Goal: Task Accomplishment & Management: Use online tool/utility

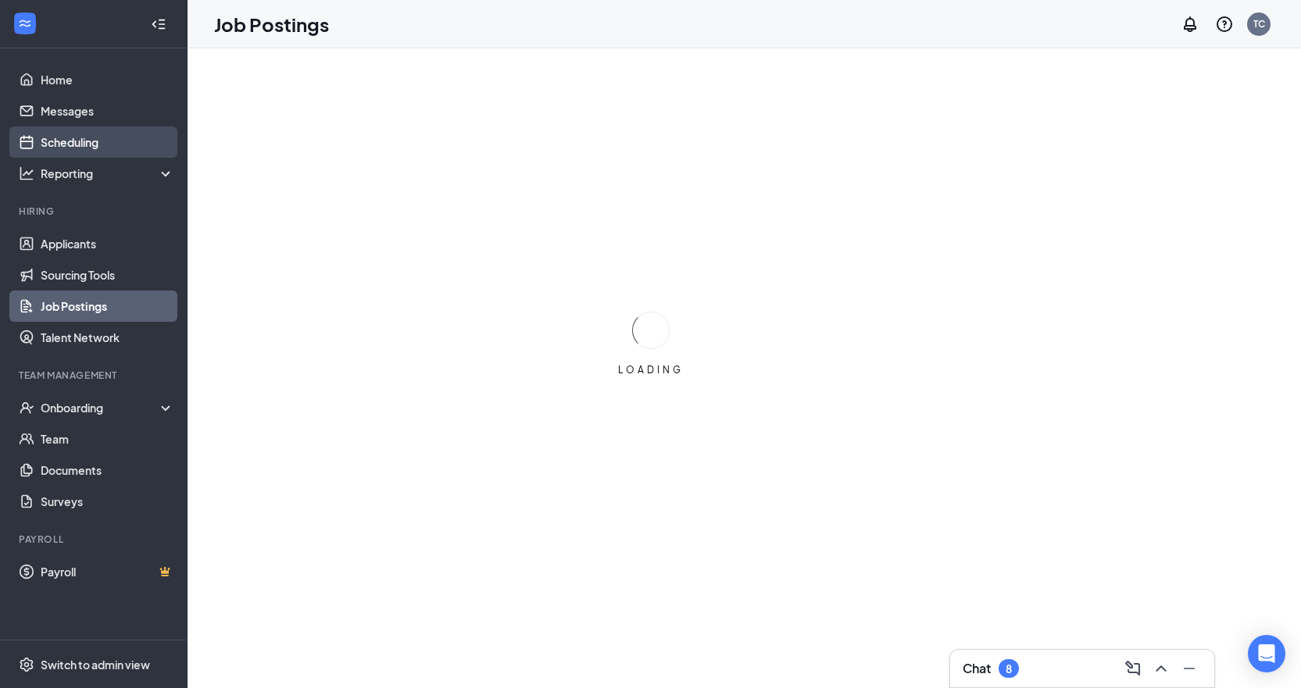
click at [100, 138] on link "Scheduling" at bounding box center [108, 142] width 134 height 31
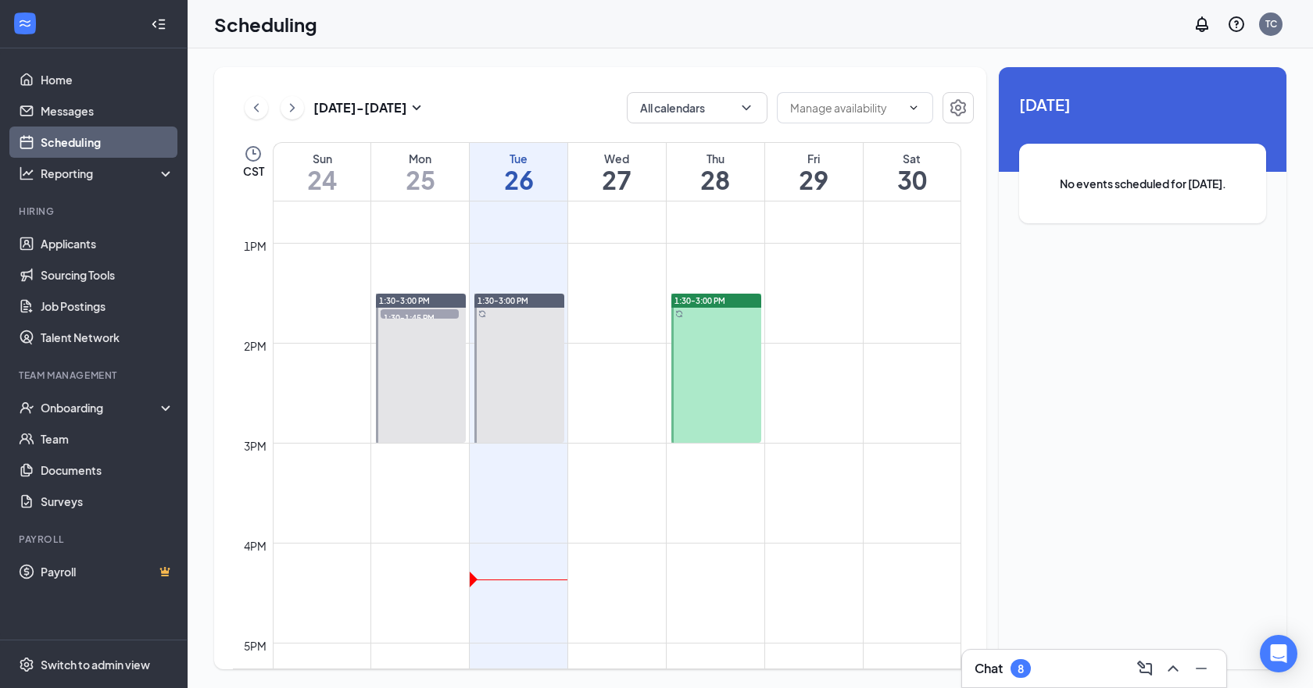
scroll to position [1237, 0]
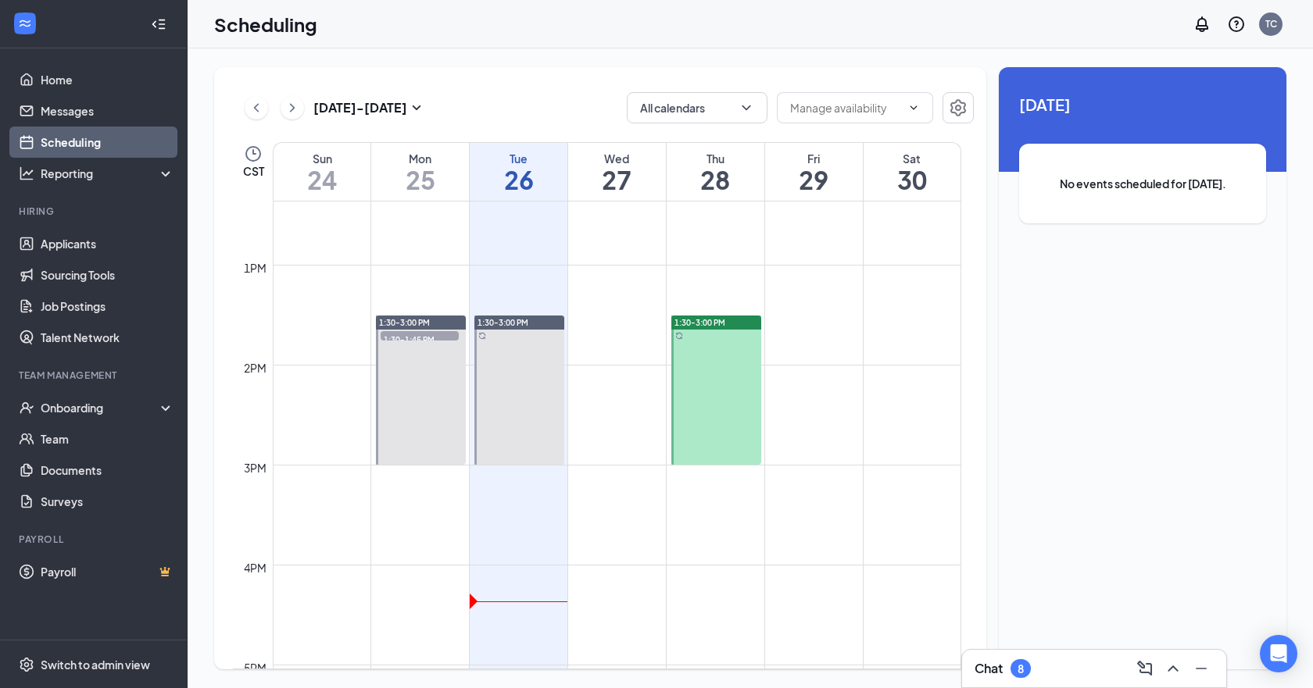
click at [680, 348] on div at bounding box center [716, 390] width 90 height 149
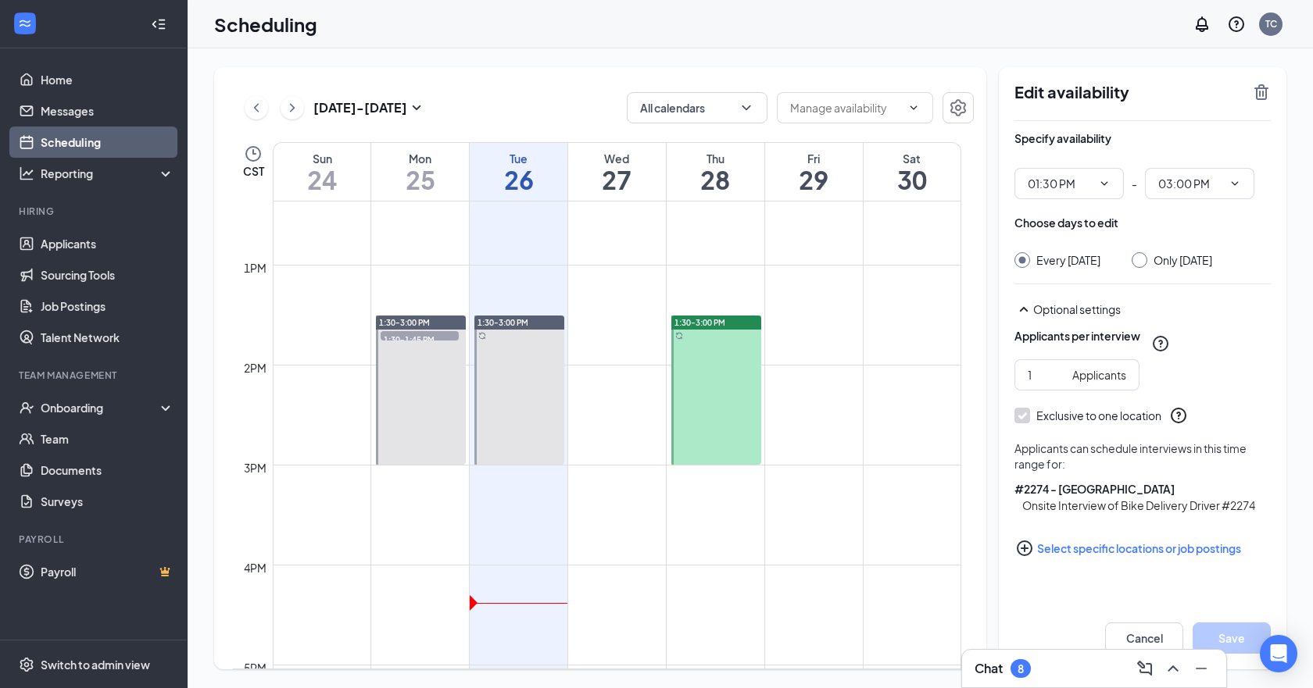
click at [693, 356] on div at bounding box center [716, 390] width 90 height 149
click at [516, 355] on div at bounding box center [519, 390] width 90 height 149
click at [436, 367] on div at bounding box center [421, 390] width 90 height 149
click at [431, 332] on span "1:30-1:45 PM" at bounding box center [420, 339] width 78 height 16
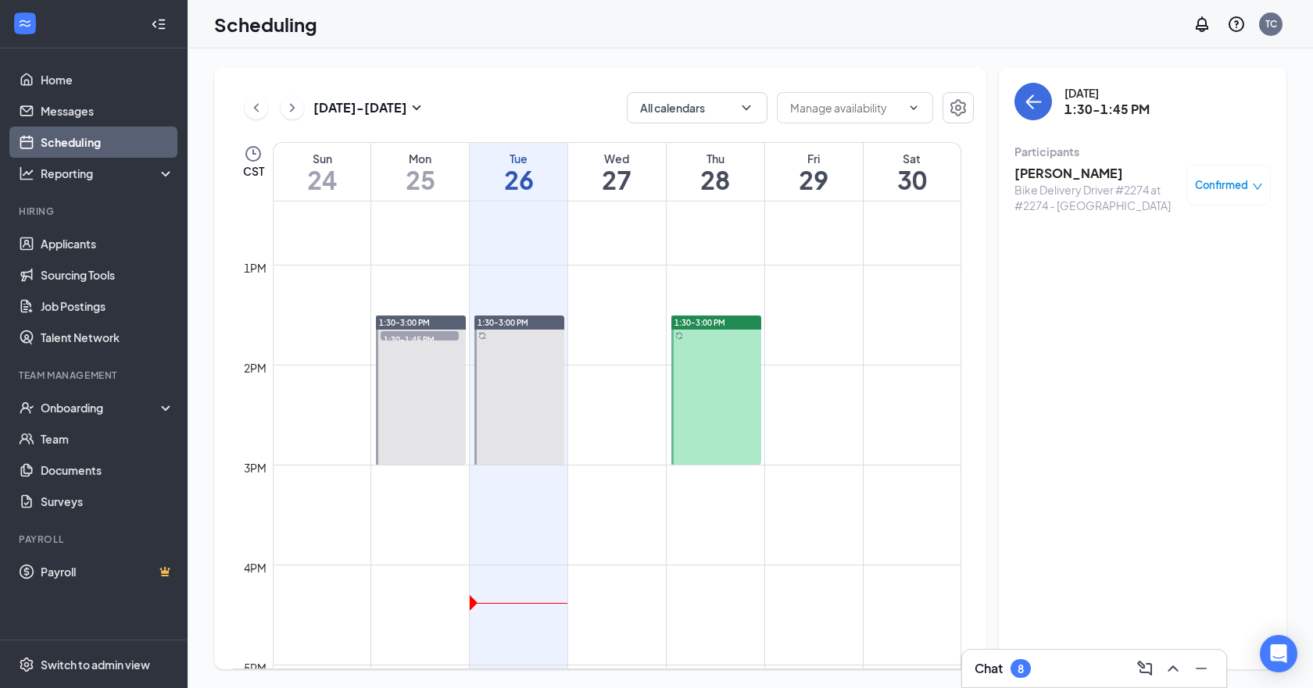
click at [517, 354] on div at bounding box center [519, 390] width 90 height 149
